Goal: Task Accomplishment & Management: Manage account settings

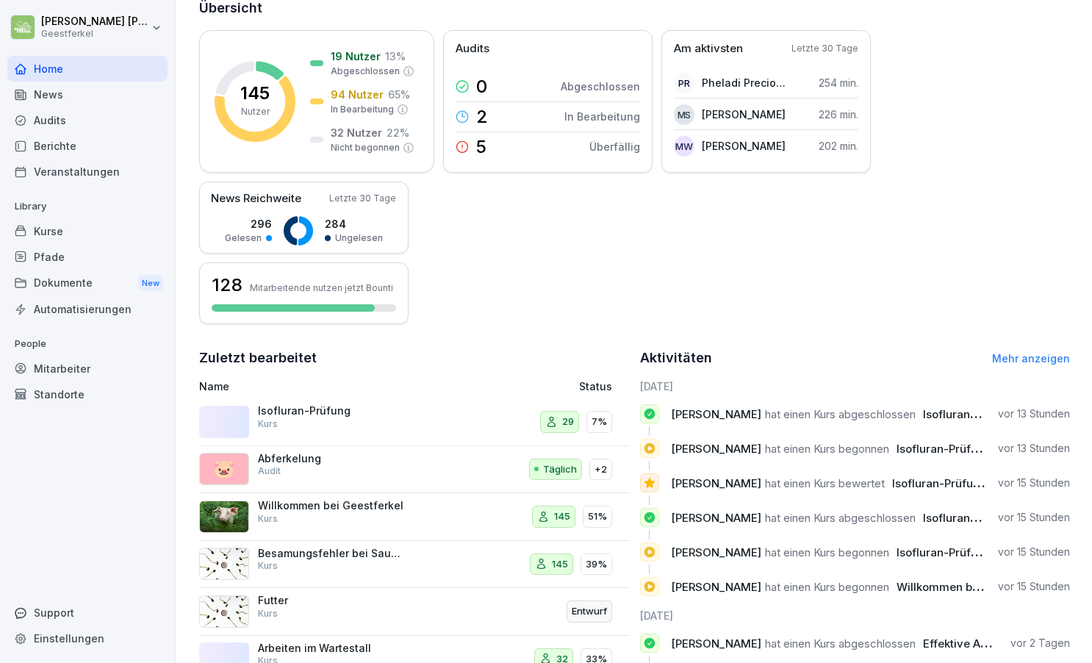
scroll to position [189, 0]
click at [359, 420] on div "Isofluran-Prüfung Kurs" at bounding box center [331, 416] width 147 height 26
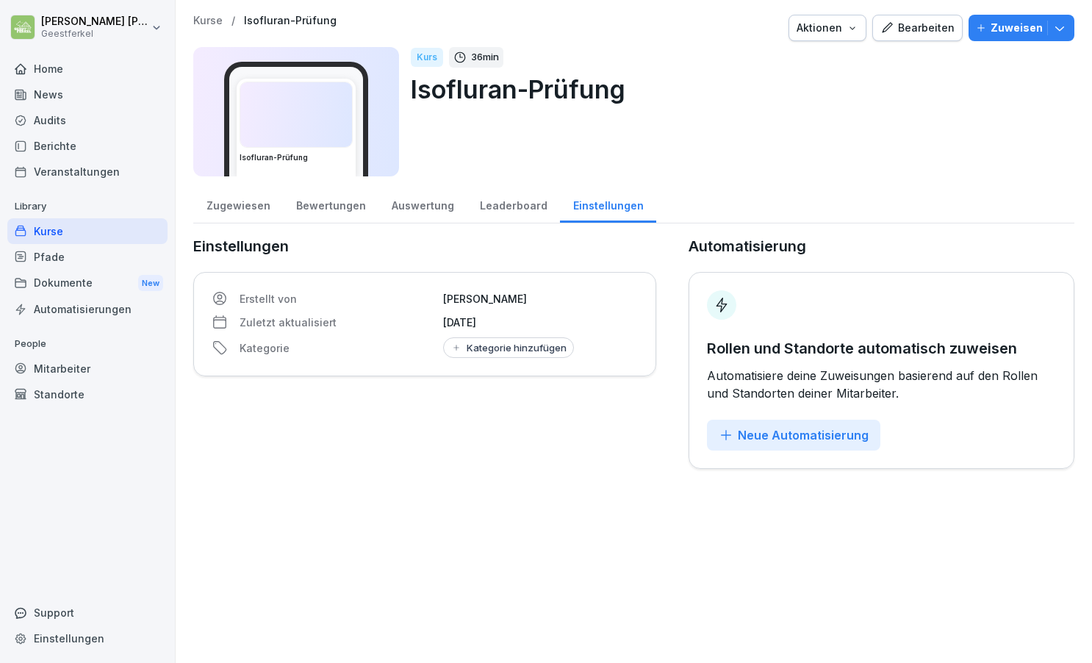
click at [423, 210] on div "Auswertung" at bounding box center [422, 203] width 88 height 37
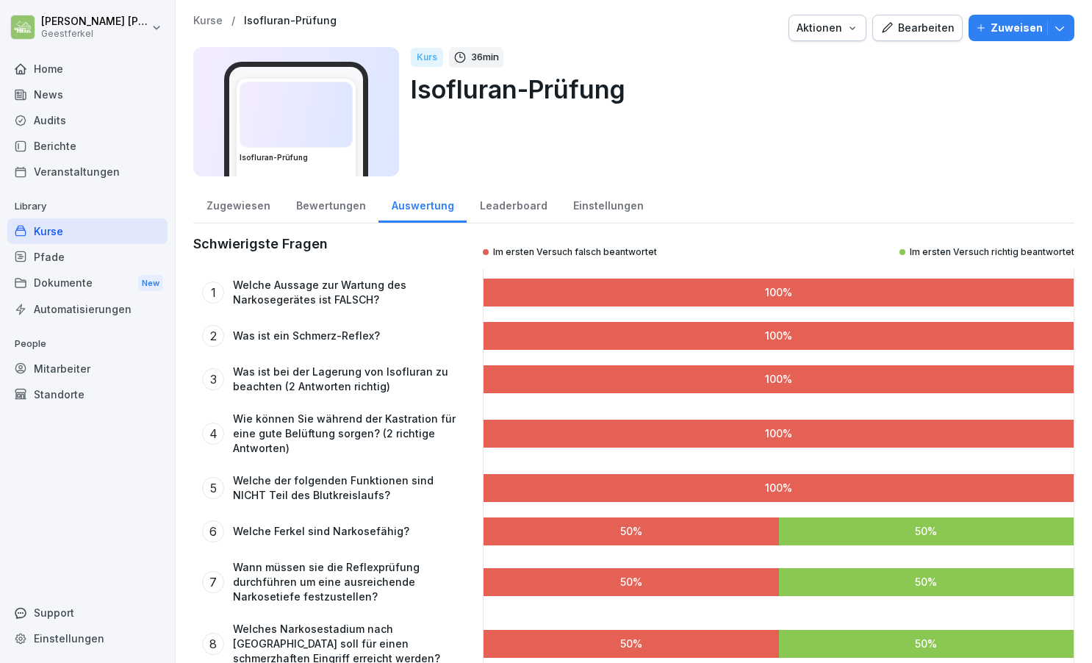
click at [331, 208] on div "Bewertungen" at bounding box center [331, 203] width 96 height 37
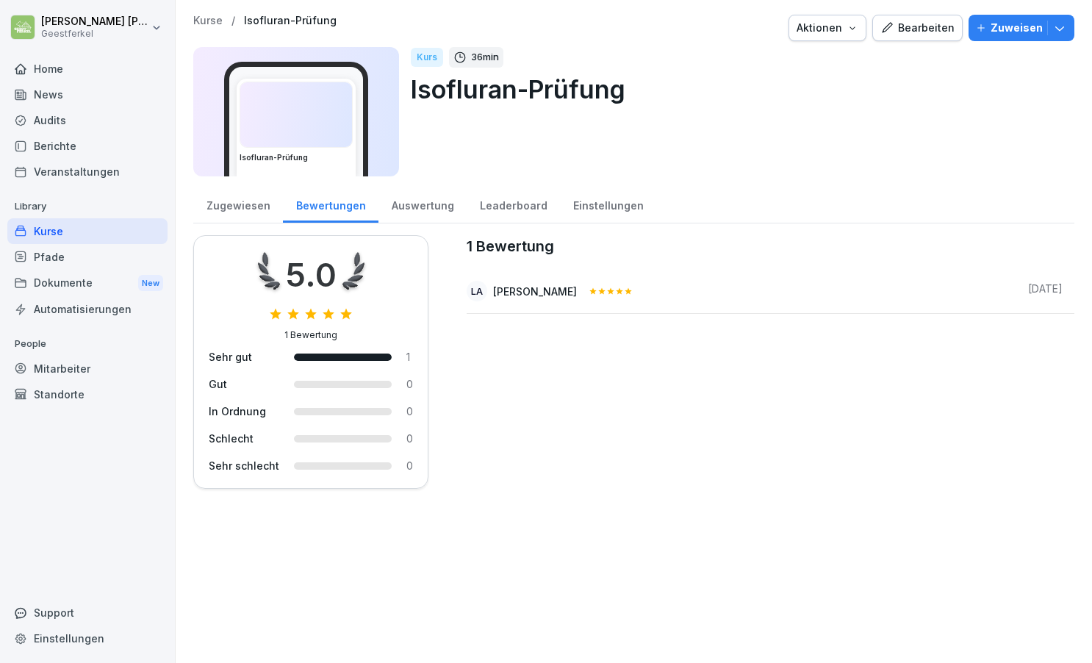
click at [242, 204] on div "Zugewiesen" at bounding box center [238, 203] width 90 height 37
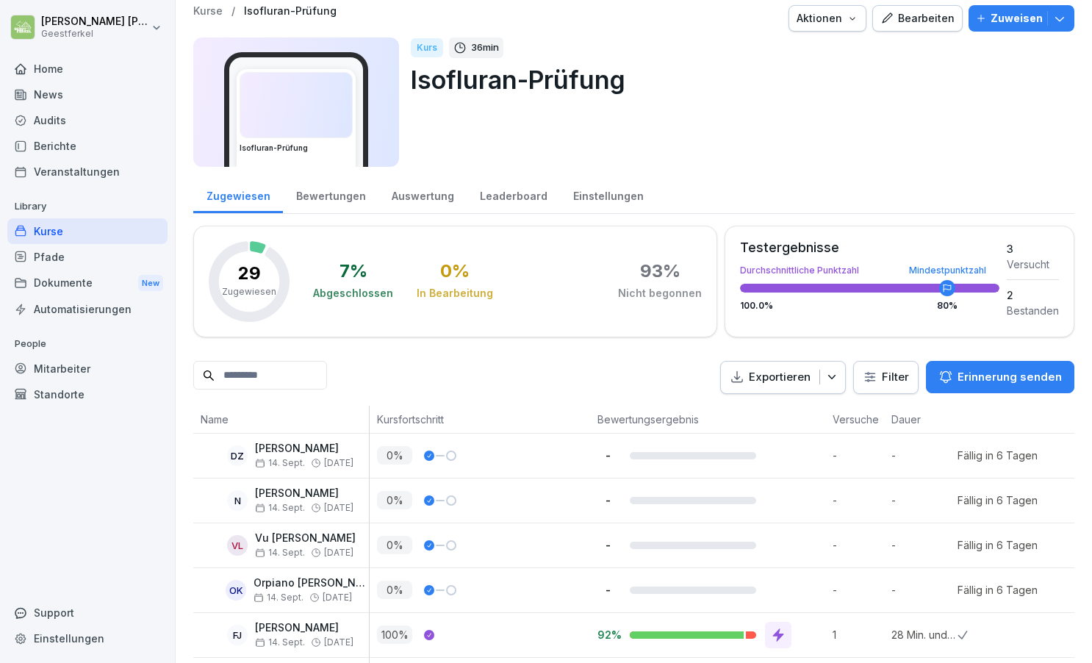
scroll to position [7, 0]
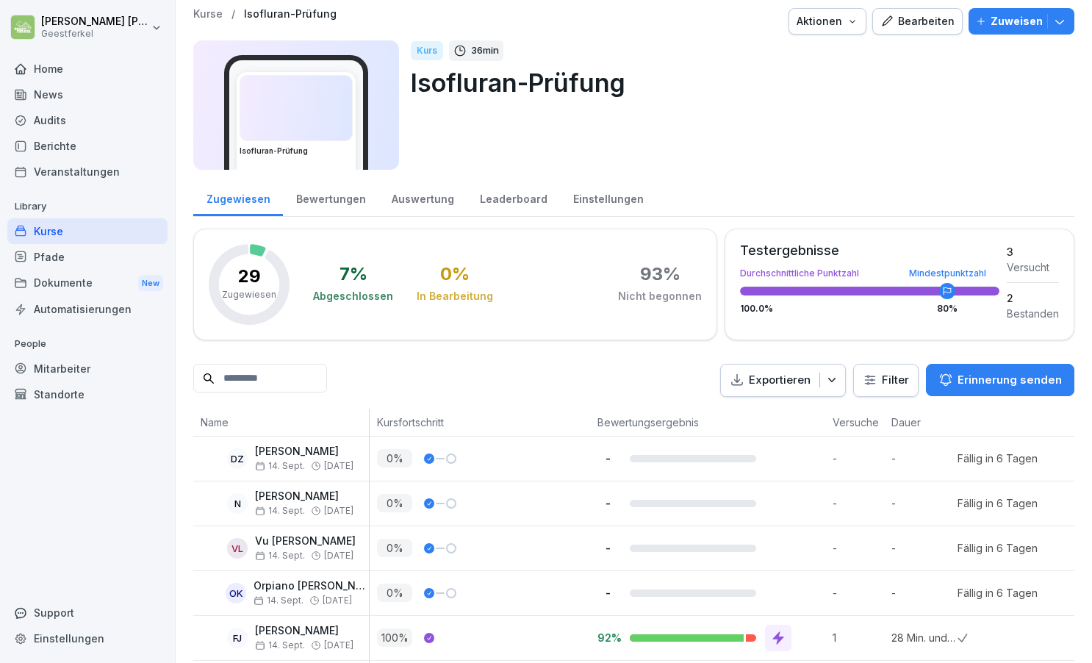
click at [57, 68] on div "Home" at bounding box center [87, 69] width 160 height 26
